Goal: Find contact information: Find contact information

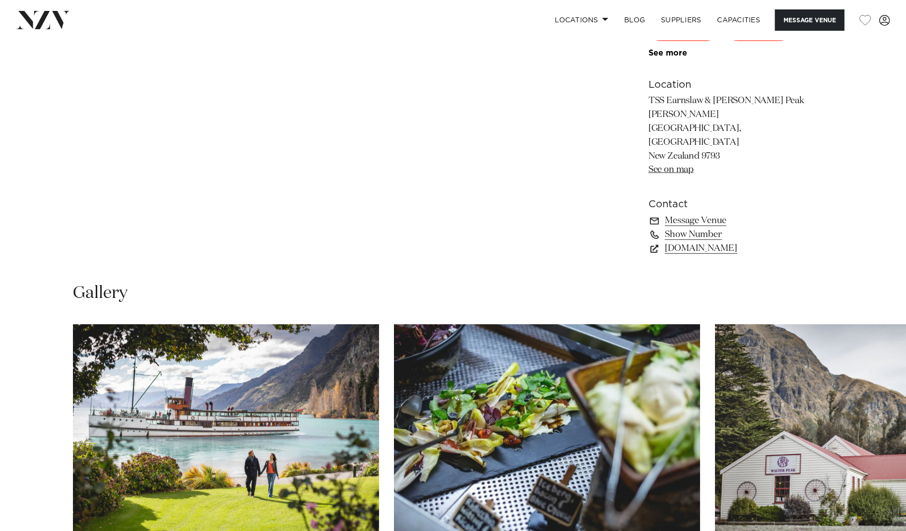
scroll to position [710, 0]
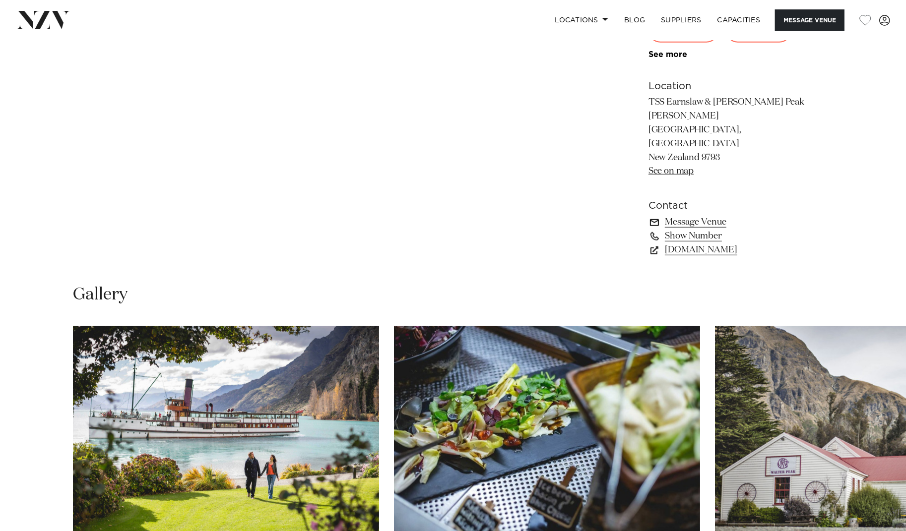
click at [713, 215] on link "Message Venue" at bounding box center [729, 222] width 162 height 14
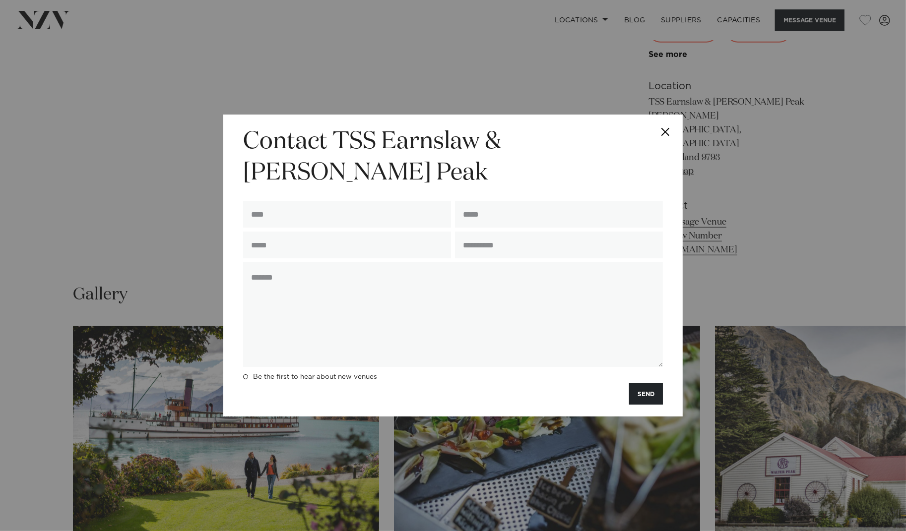
click at [662, 143] on button "Close" at bounding box center [665, 132] width 35 height 35
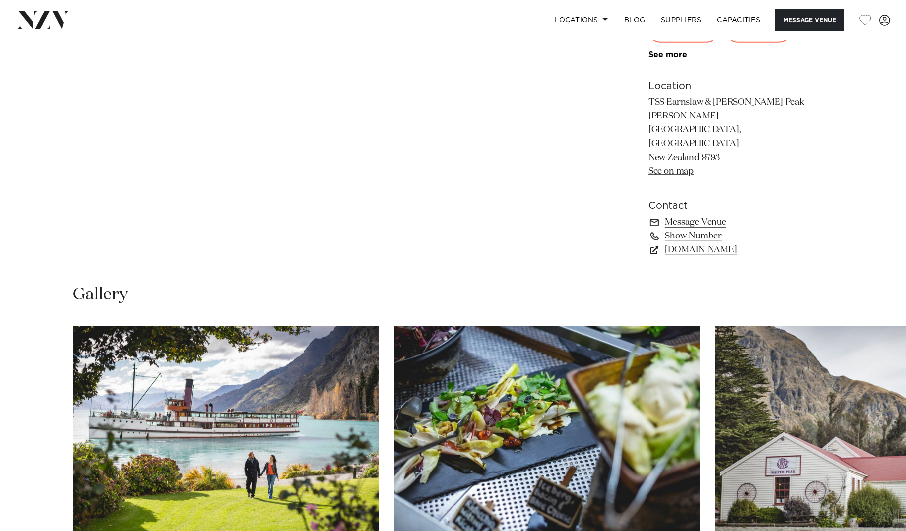
click at [19, 85] on div "Queenstown TSS Earnslaw & Walter Peak For a dining experience unlike any other …" at bounding box center [453, 31] width 906 height 475
click at [711, 215] on link "Message Venue" at bounding box center [729, 222] width 162 height 14
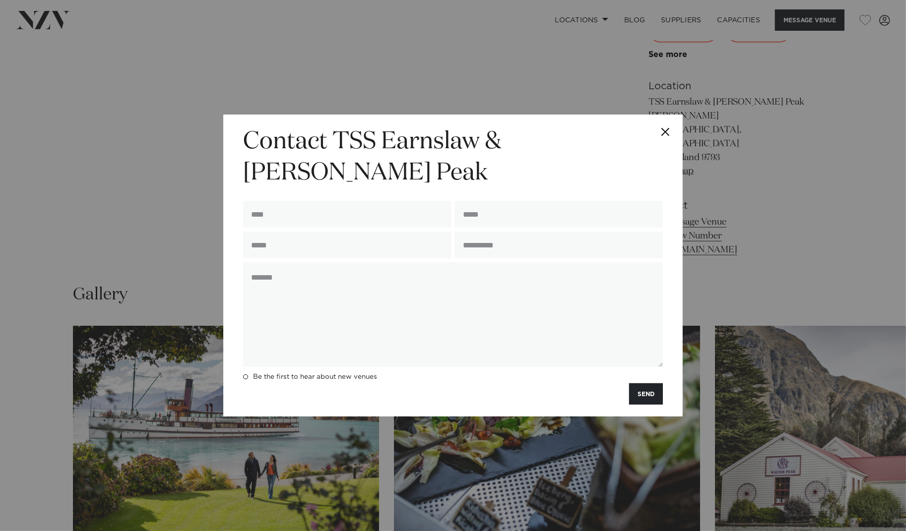
click at [665, 141] on button "Close" at bounding box center [665, 132] width 35 height 35
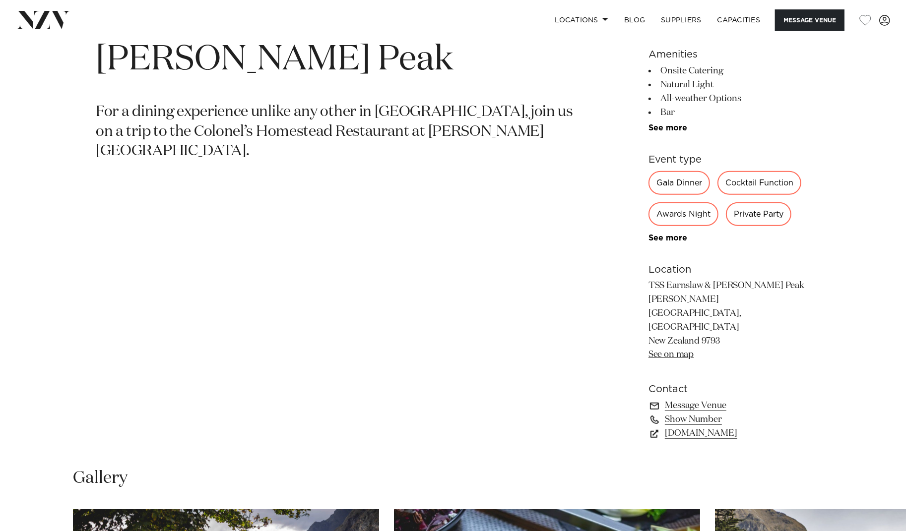
scroll to position [0, 0]
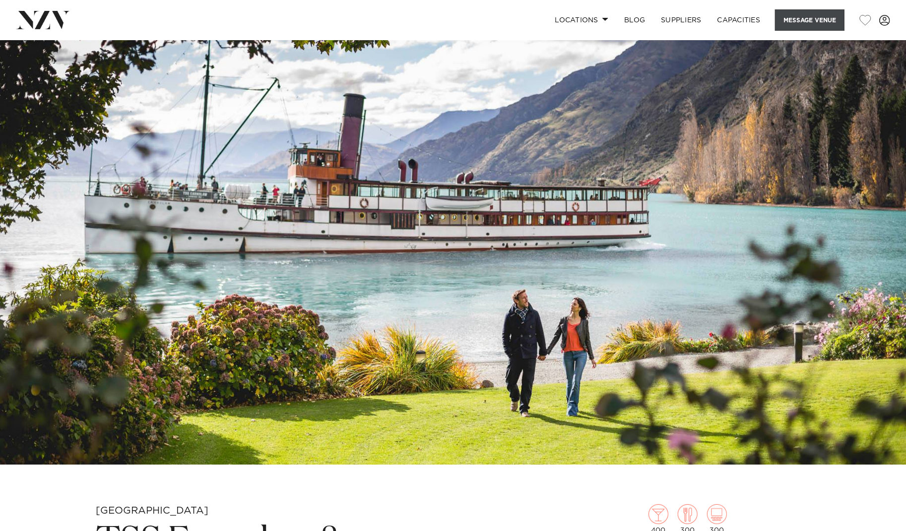
click at [800, 21] on button "Message Venue" at bounding box center [809, 19] width 69 height 21
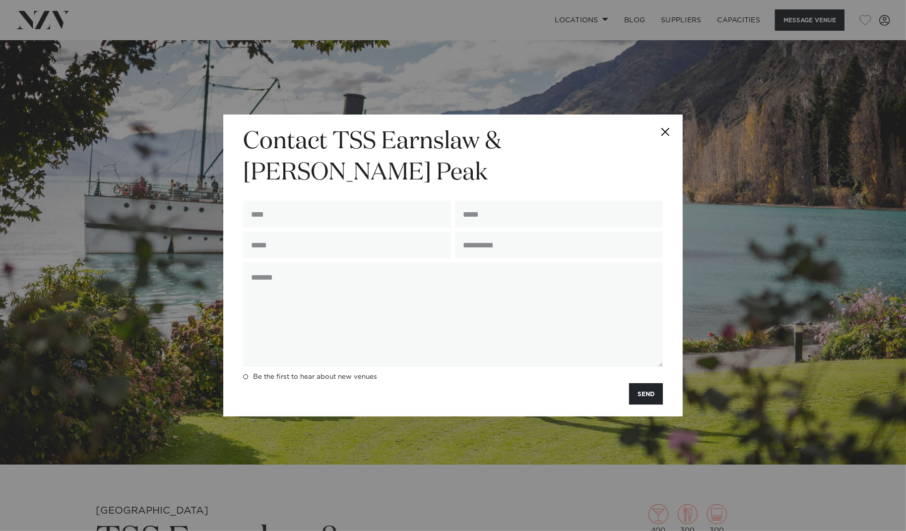
click at [665, 144] on button "Close" at bounding box center [665, 132] width 35 height 35
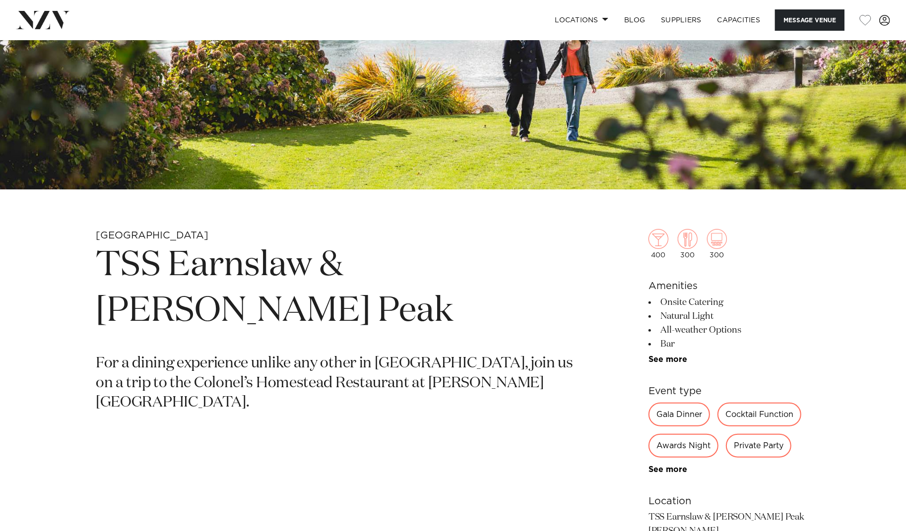
scroll to position [285, 0]
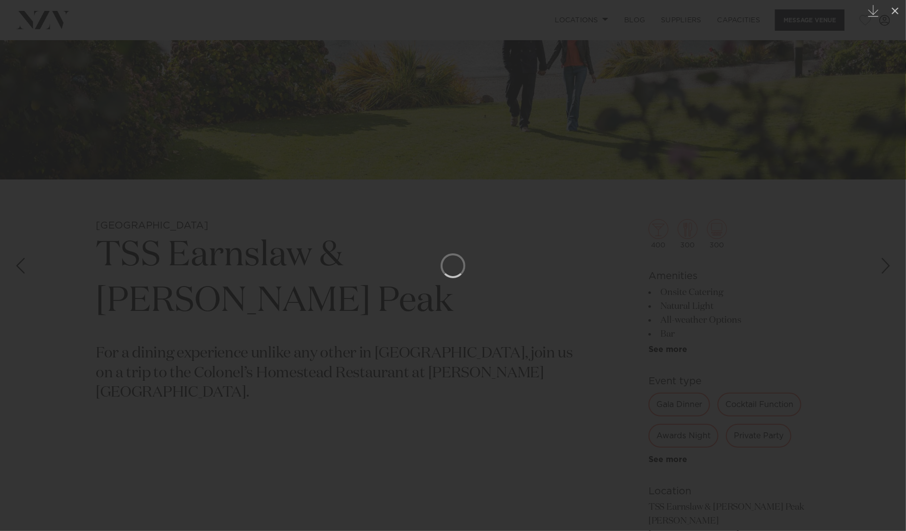
click at [479, 234] on div at bounding box center [453, 265] width 906 height 531
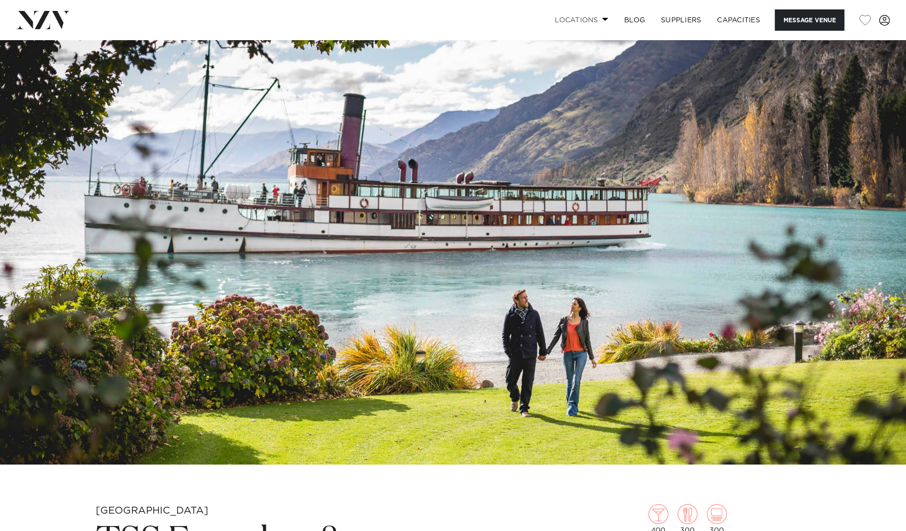
click at [589, 20] on link "Locations" at bounding box center [581, 19] width 69 height 21
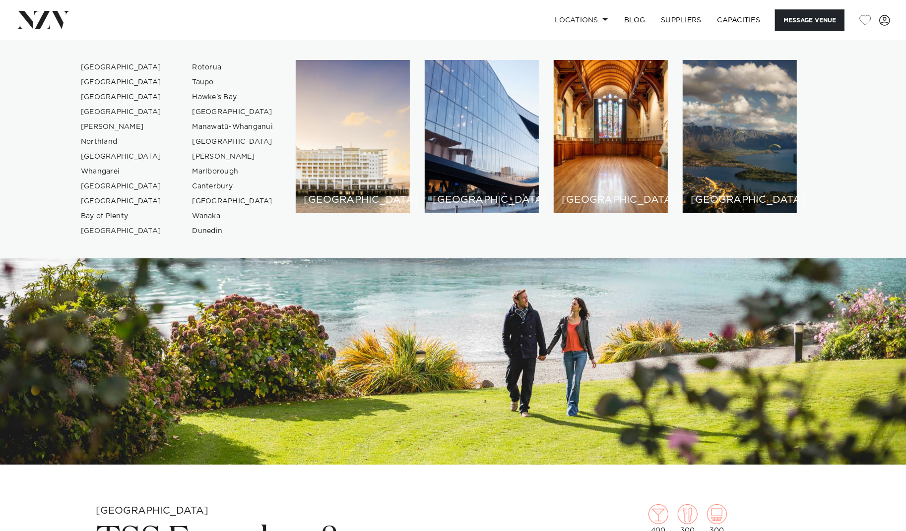
click at [641, 32] on nav "Locations Auckland Wellington Christchurch Queenstown Hamilton Northland Bay of…" at bounding box center [453, 20] width 906 height 40
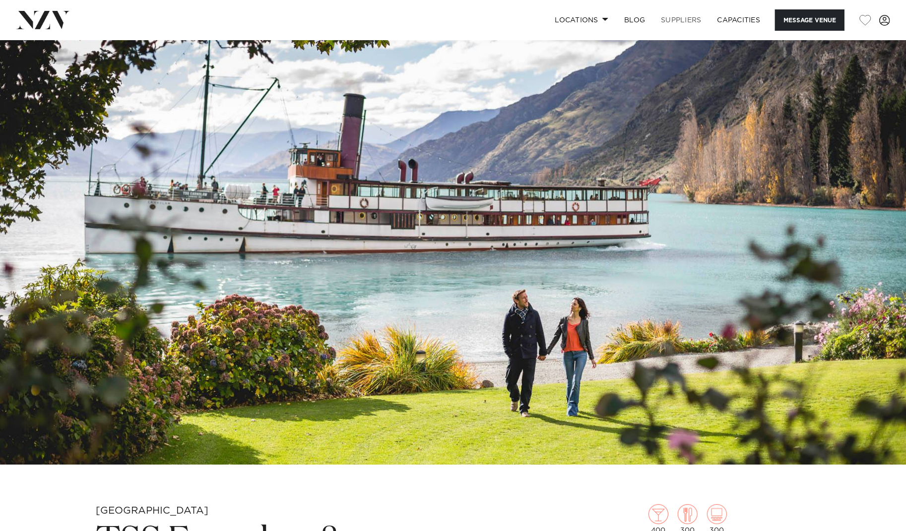
click at [700, 17] on link "SUPPLIERS" at bounding box center [681, 19] width 56 height 21
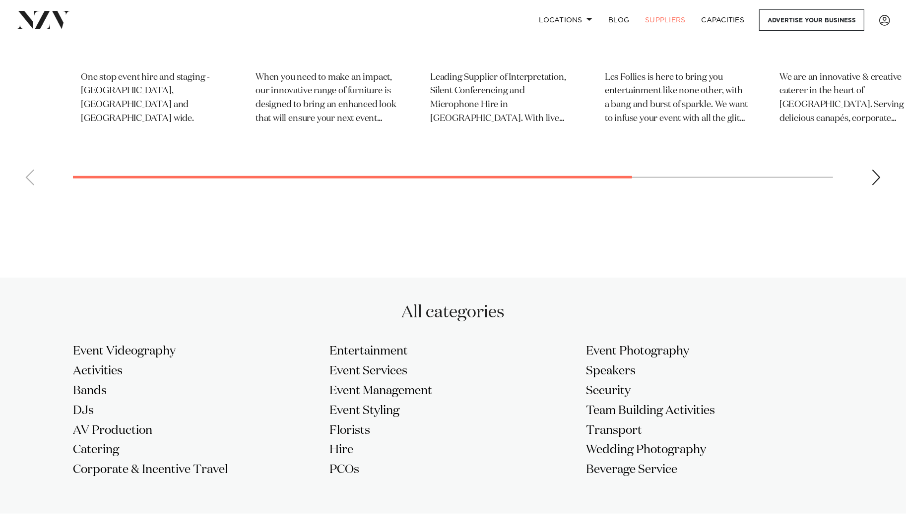
scroll to position [609, 0]
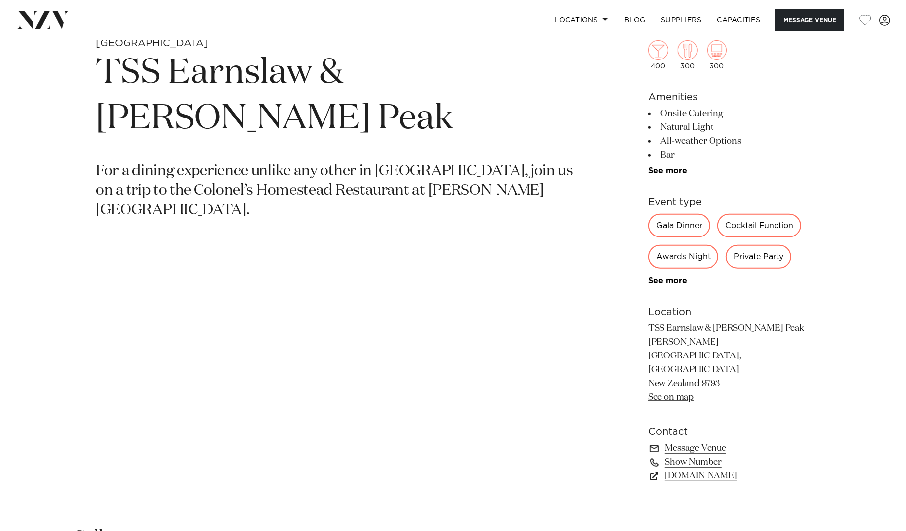
scroll to position [470, 0]
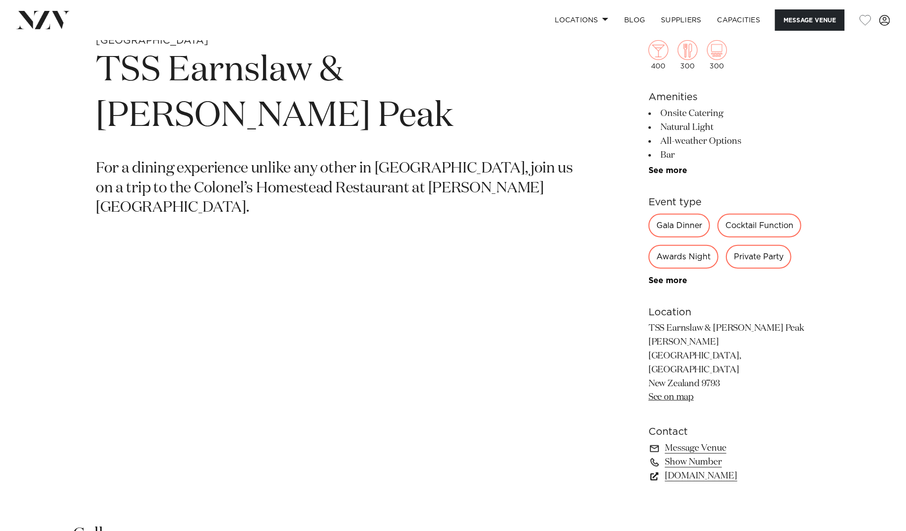
click at [725, 469] on link "www.realnz.com" at bounding box center [729, 476] width 162 height 14
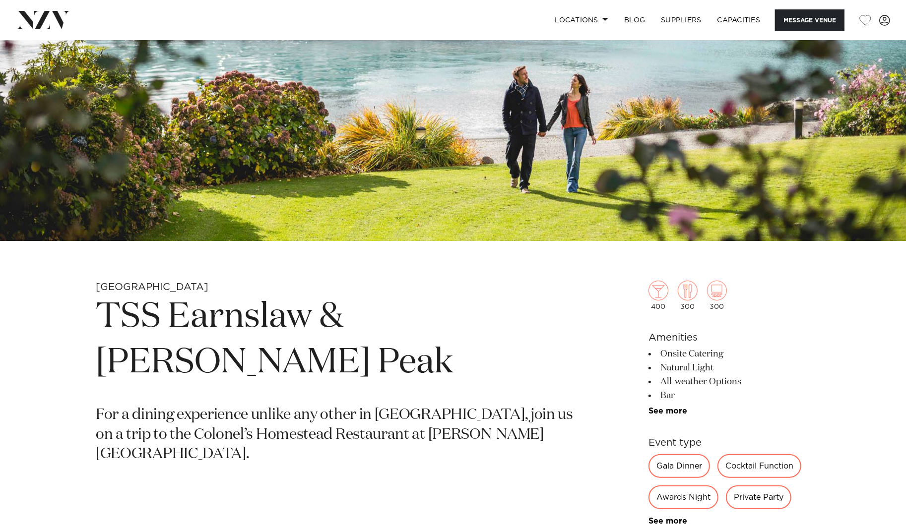
scroll to position [0, 0]
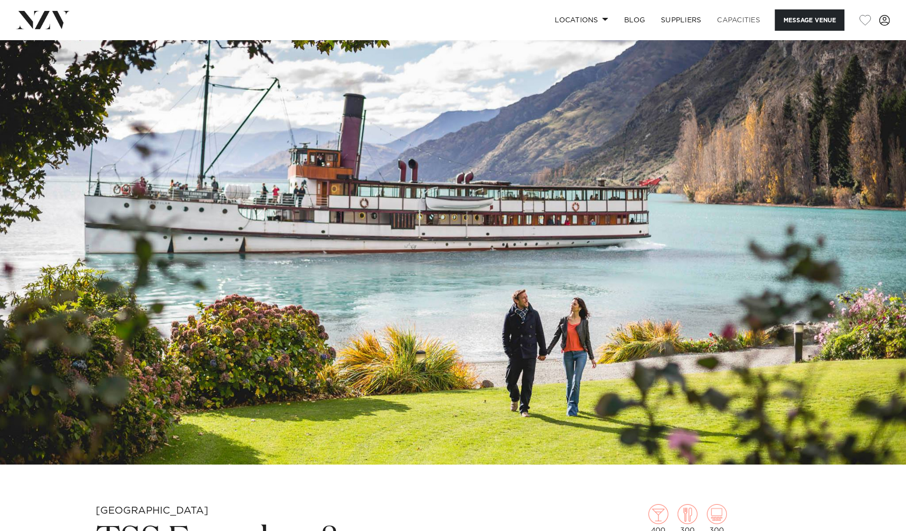
click at [726, 23] on link "Capacities" at bounding box center [738, 19] width 59 height 21
click at [796, 23] on button "Message Venue" at bounding box center [809, 19] width 69 height 21
